Goal: Navigation & Orientation: Find specific page/section

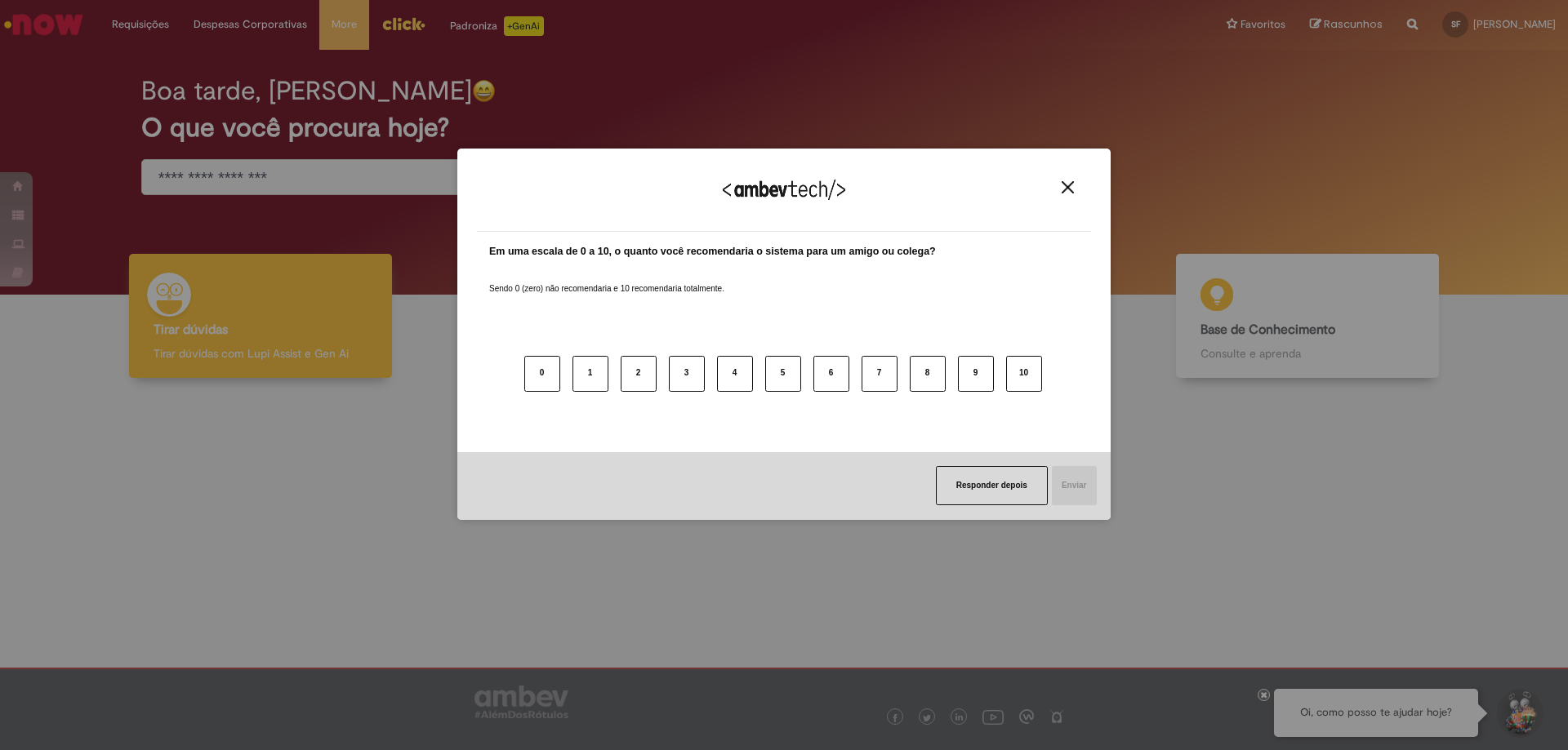
click at [1065, 188] on img "Close" at bounding box center [1067, 187] width 12 height 12
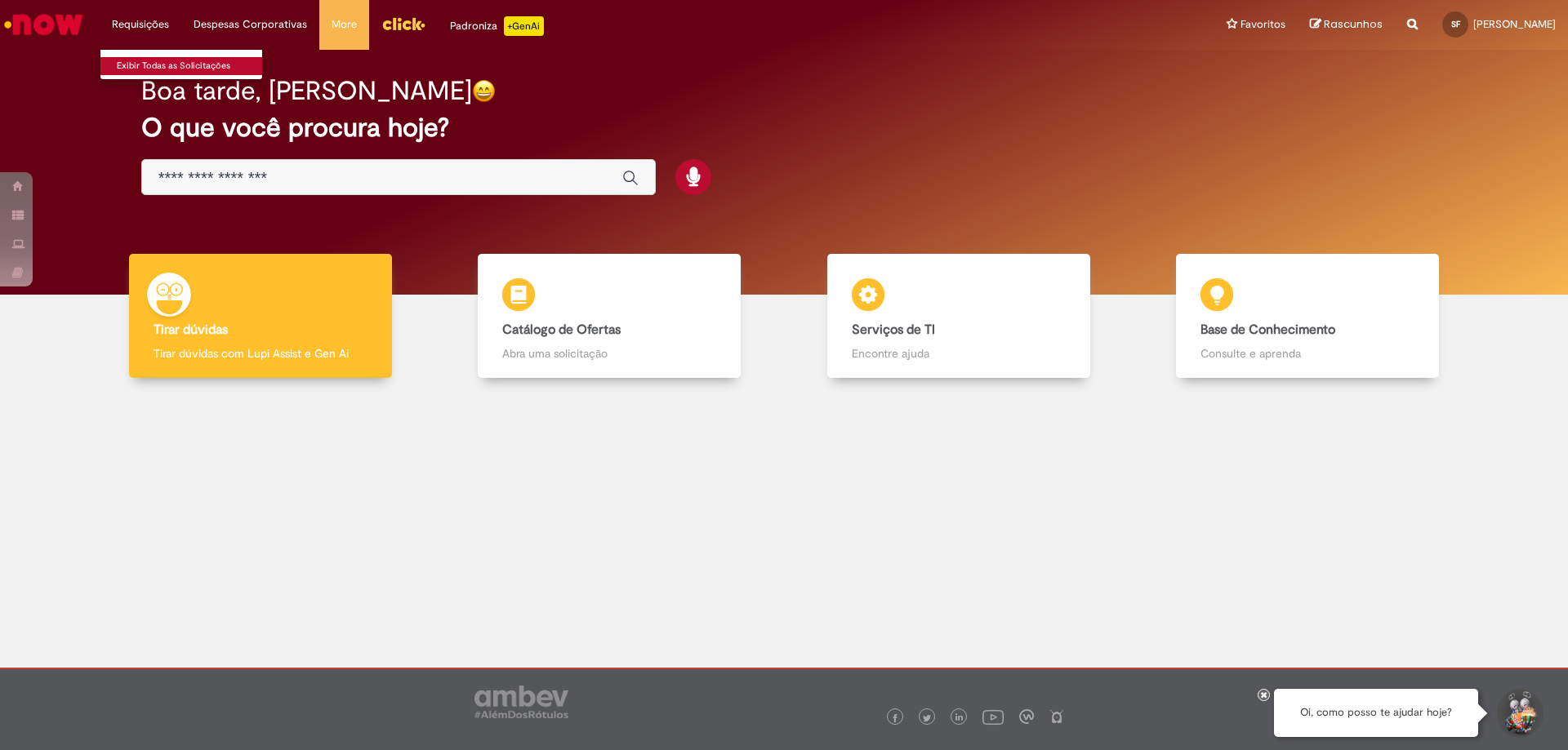
click at [140, 73] on link "Exibir Todas as Solicitações" at bounding box center [190, 66] width 180 height 18
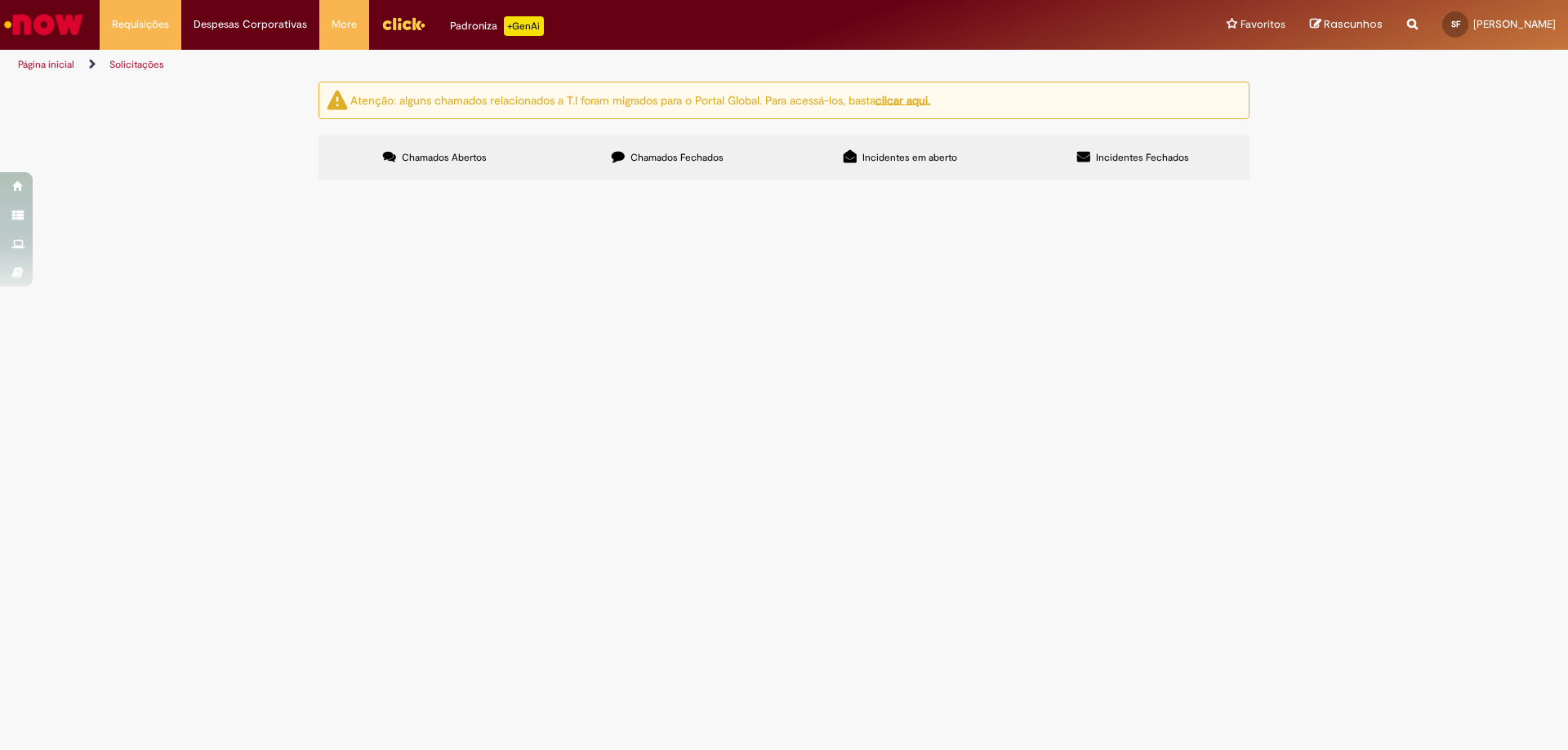
click at [640, 171] on label "Chamados Fechados" at bounding box center [668, 158] width 233 height 44
click at [461, 169] on label "Chamados Abertos" at bounding box center [435, 158] width 233 height 44
click at [74, 30] on img "Ir para a Homepage" at bounding box center [44, 25] width 84 height 33
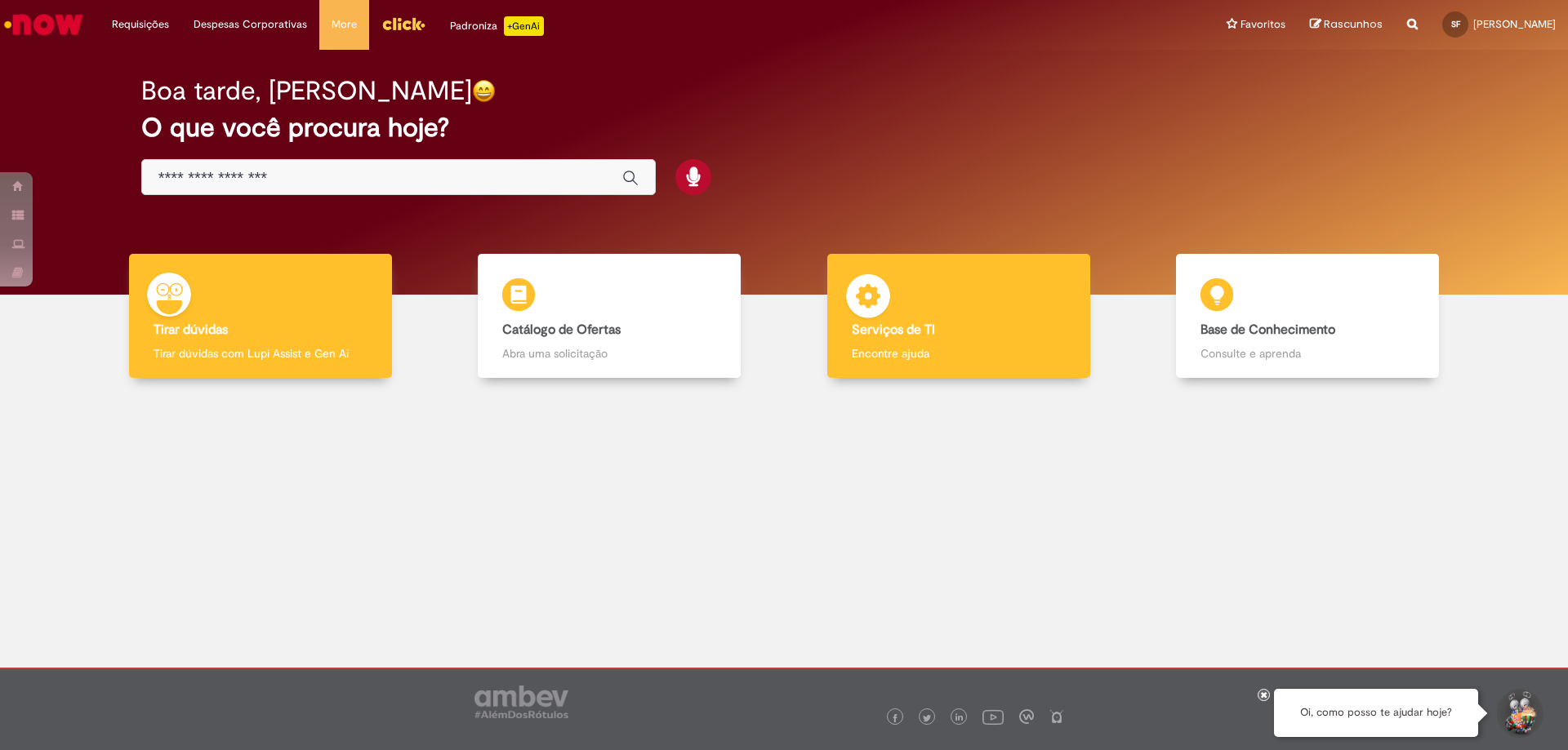
click at [902, 317] on div "Serviços de TI Serviços de TI Encontre ajuda" at bounding box center [959, 316] width 263 height 125
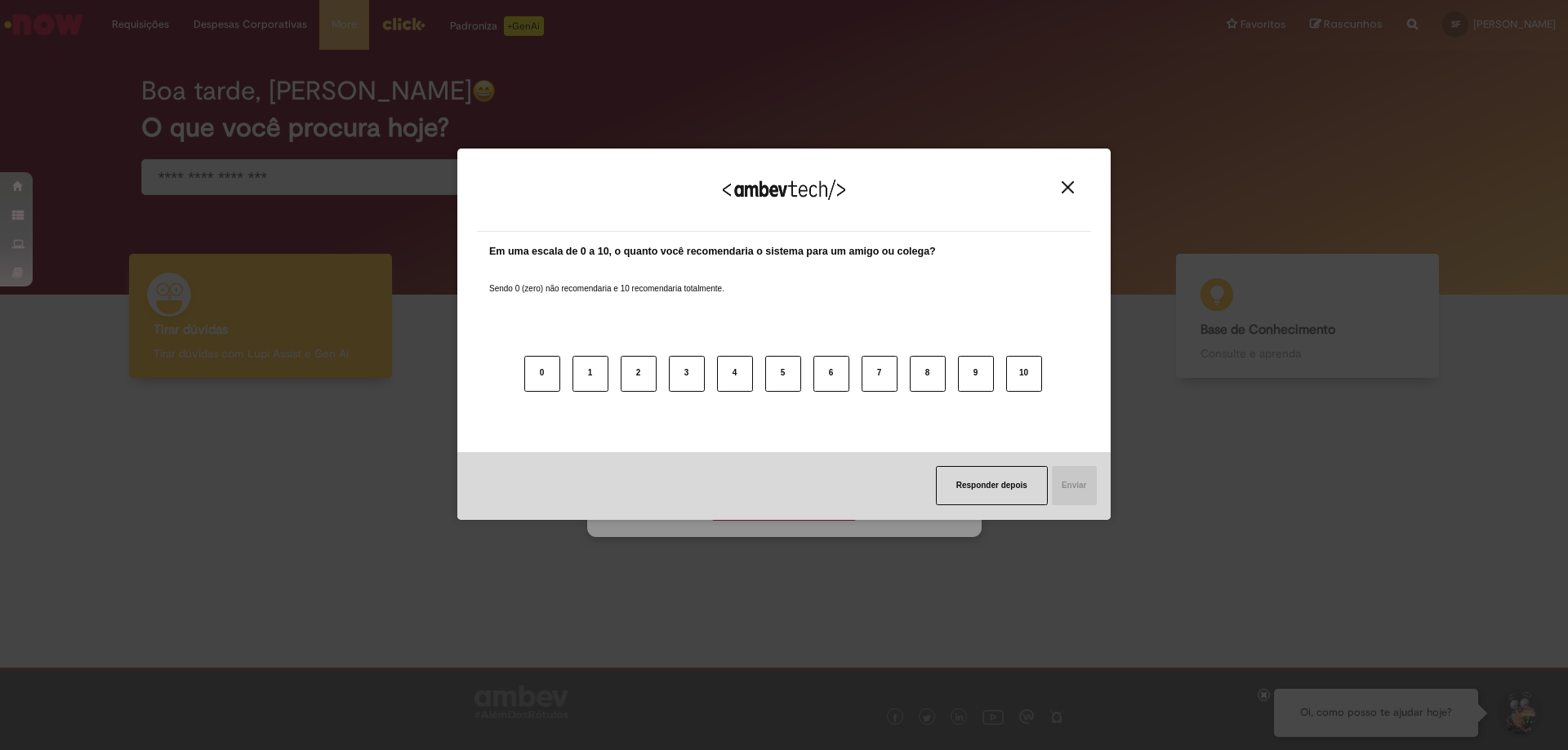
click at [1066, 189] on img "Close" at bounding box center [1067, 187] width 12 height 12
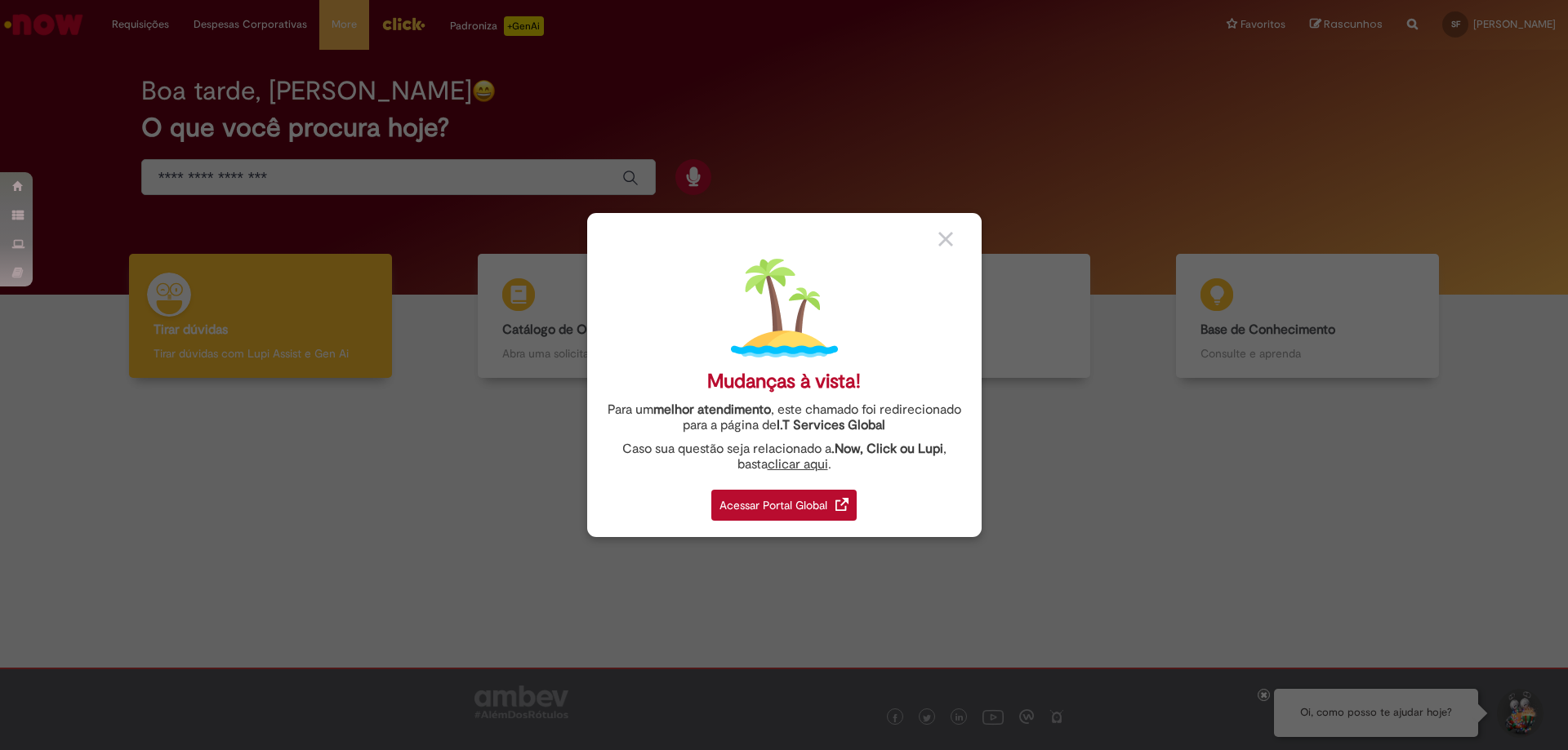
click at [825, 507] on div "Acessar Portal Global" at bounding box center [784, 505] width 145 height 31
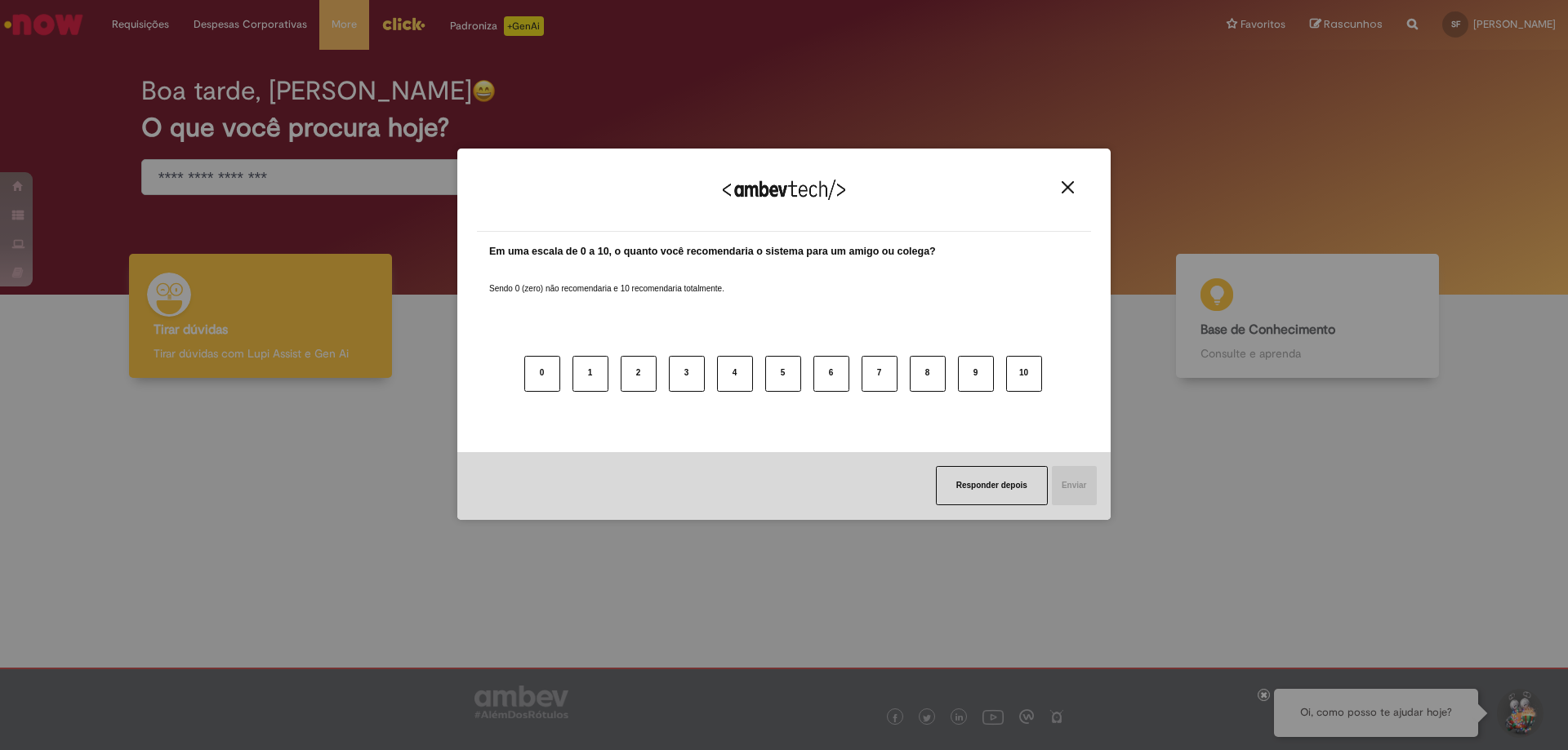
click at [854, 308] on div "0 1 2 3 4 5 6 7 8 9 10" at bounding box center [784, 364] width 589 height 129
click at [1070, 185] on img "Close" at bounding box center [1067, 187] width 12 height 12
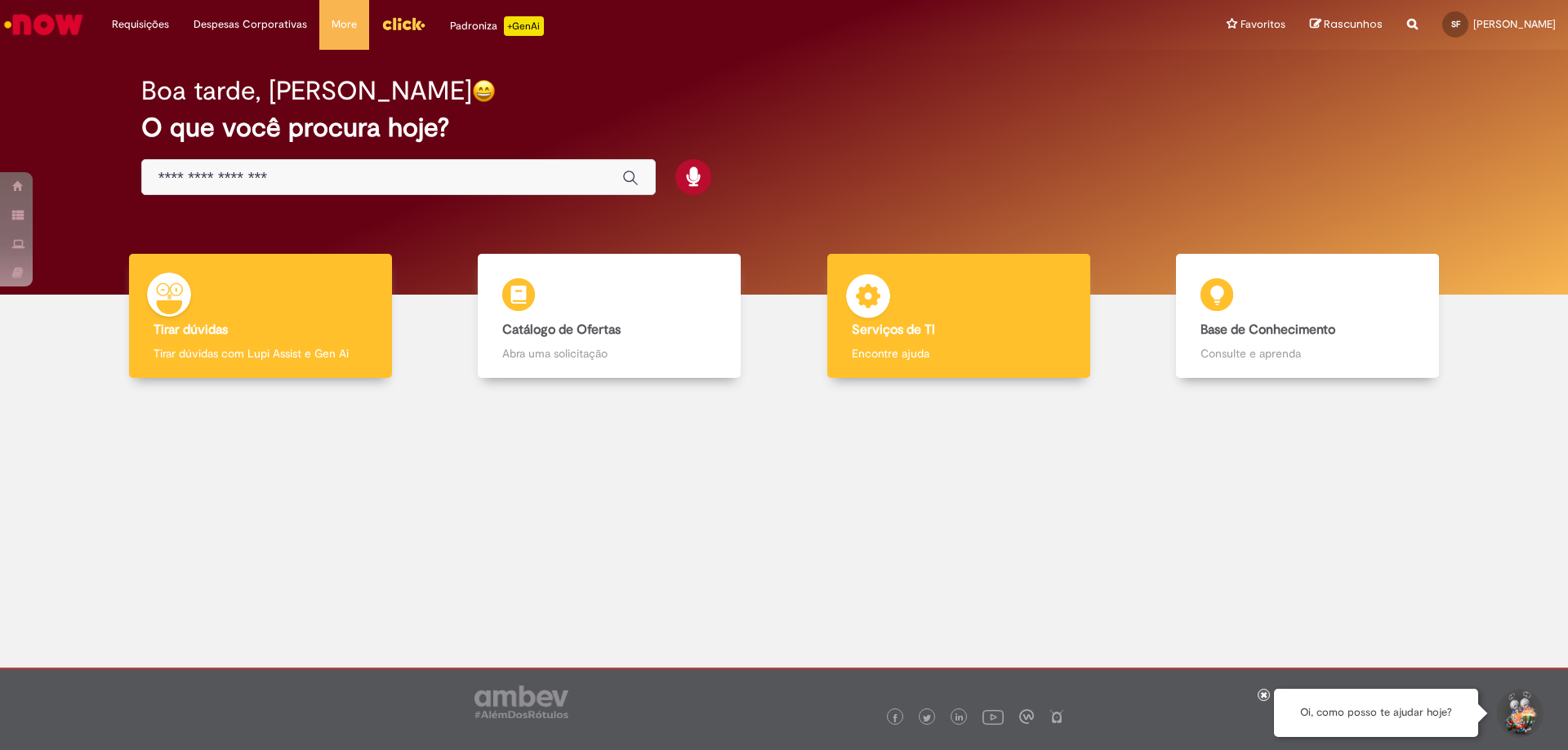
click at [1013, 284] on div "Serviços de TI Serviços de TI Encontre ajuda" at bounding box center [959, 316] width 263 height 125
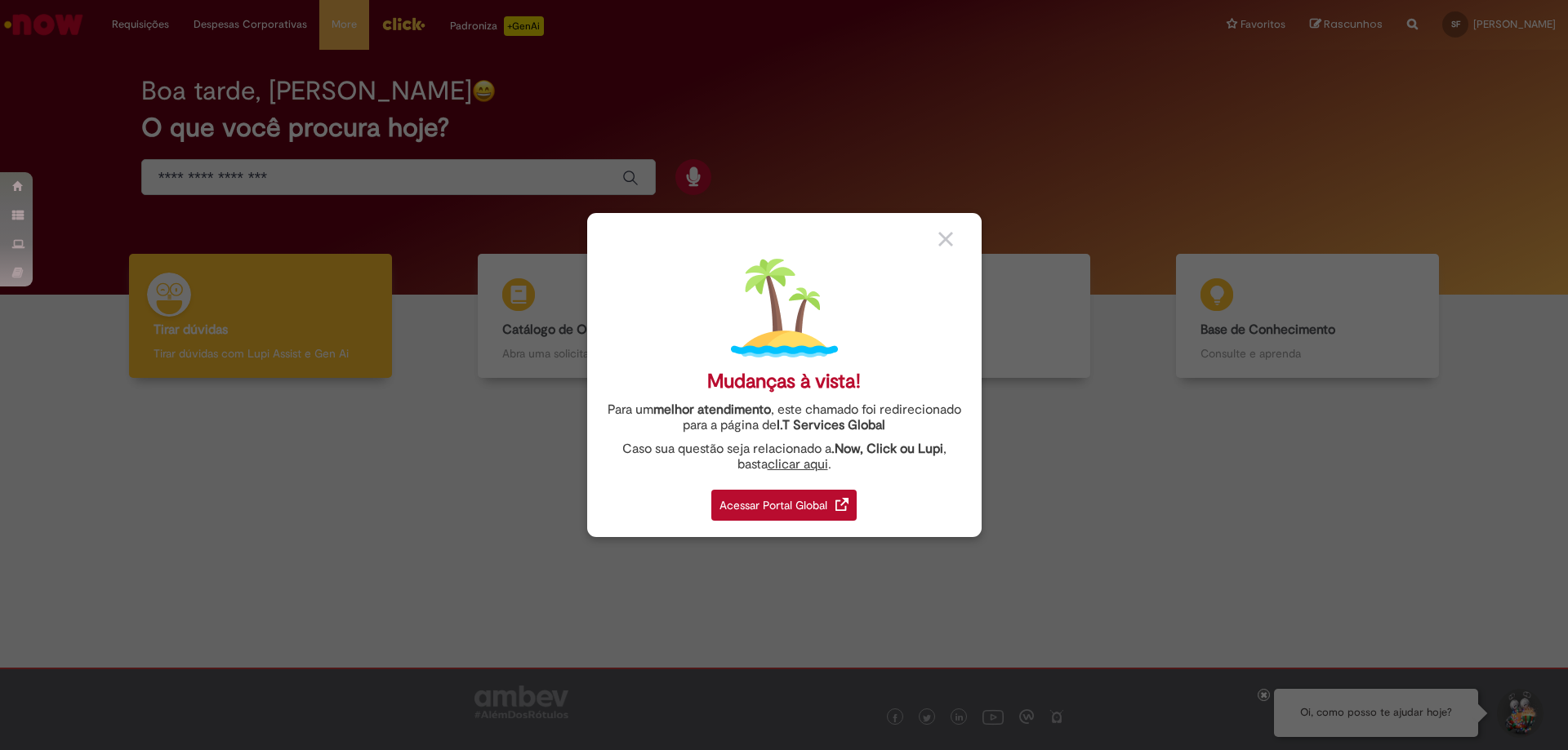
click at [814, 500] on div "Acessar Portal Global" at bounding box center [784, 505] width 145 height 31
